Goal: Task Accomplishment & Management: Use online tool/utility

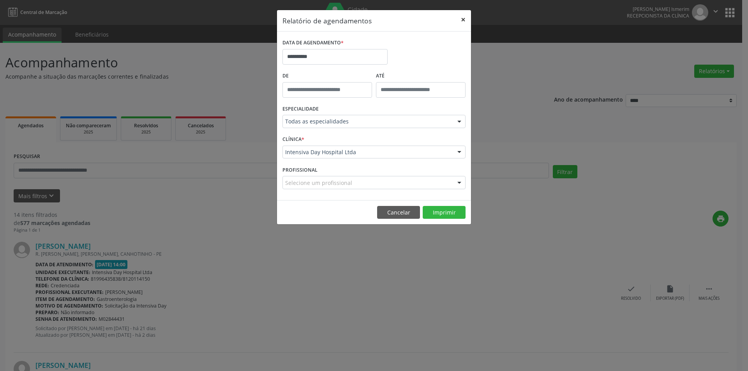
click at [463, 18] on button "×" at bounding box center [464, 19] width 16 height 19
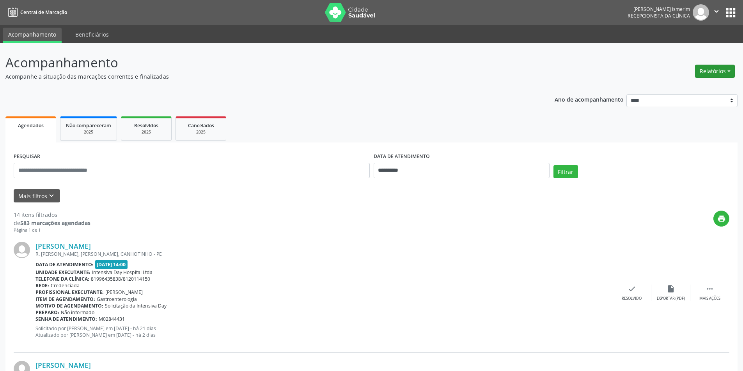
click at [711, 71] on button "Relatórios" at bounding box center [715, 71] width 40 height 13
click at [691, 85] on link "Agendamentos" at bounding box center [693, 88] width 84 height 11
select select "*"
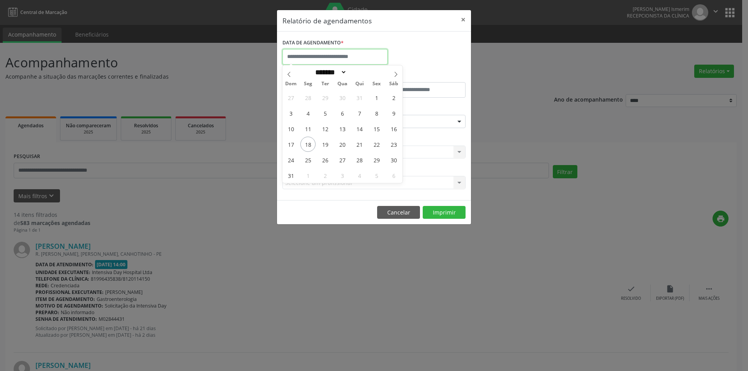
click at [350, 55] on input "text" at bounding box center [335, 57] width 105 height 16
click at [309, 142] on span "18" at bounding box center [308, 144] width 15 height 15
type input "**********"
click at [309, 142] on span "18" at bounding box center [308, 144] width 15 height 15
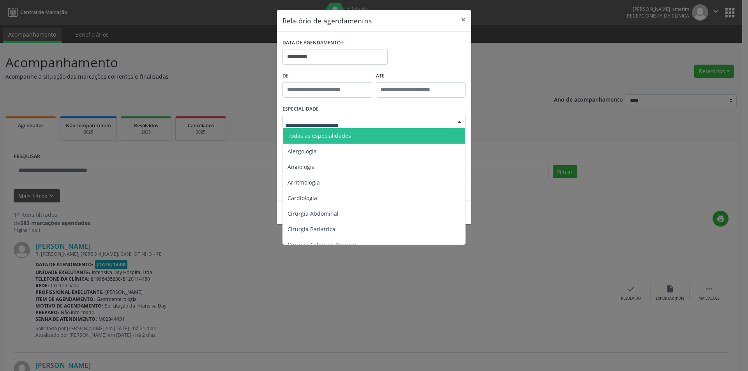
click at [451, 117] on div at bounding box center [374, 121] width 183 height 13
click at [387, 136] on span "Todas as especialidades" at bounding box center [375, 136] width 184 height 16
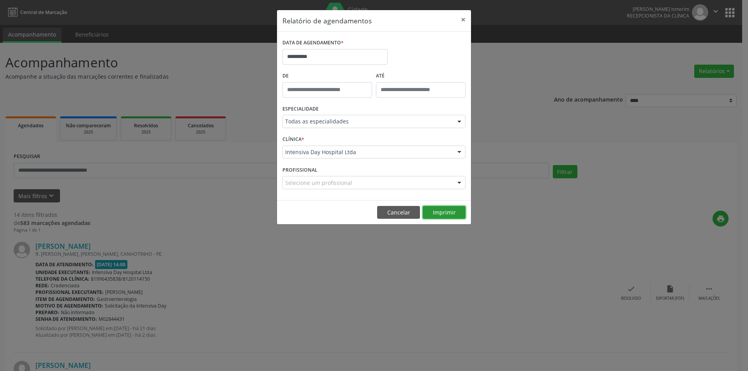
click at [447, 209] on button "Imprimir" at bounding box center [444, 212] width 43 height 13
